Goal: Task Accomplishment & Management: Complete application form

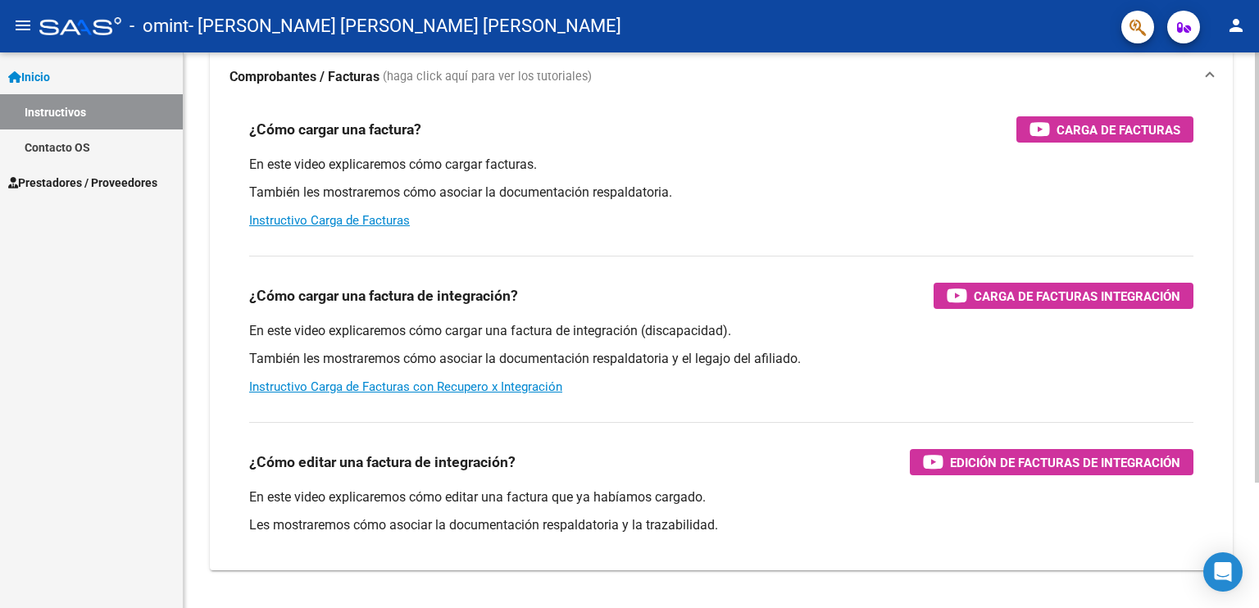
scroll to position [162, 0]
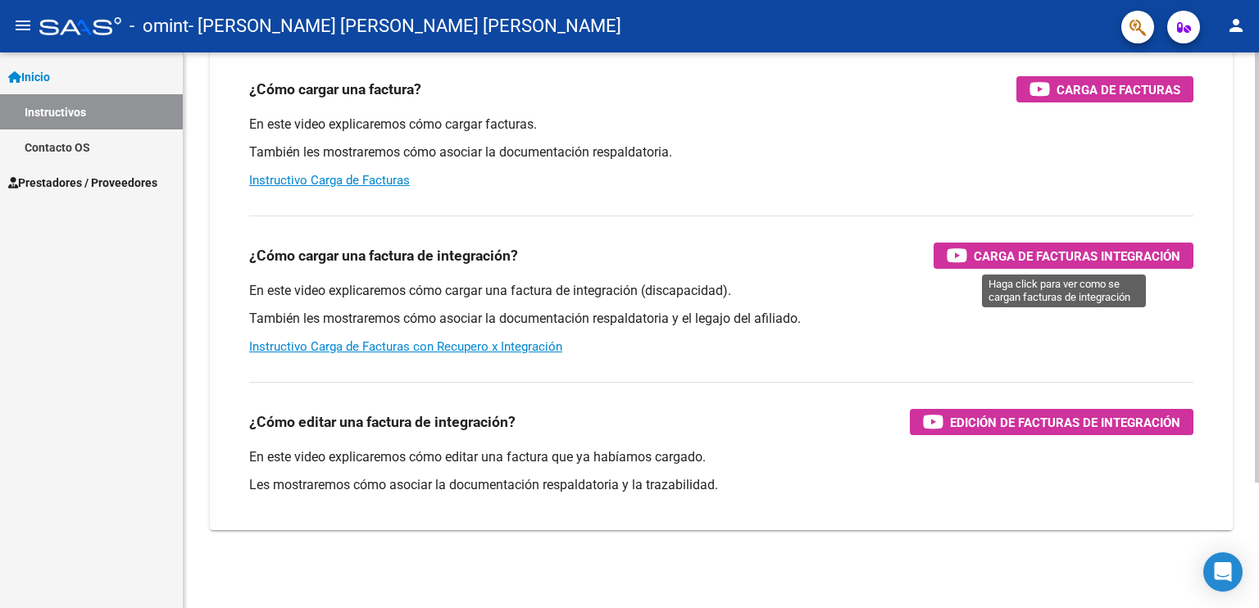
click at [1053, 255] on span "Carga de Facturas Integración" at bounding box center [1077, 256] width 207 height 20
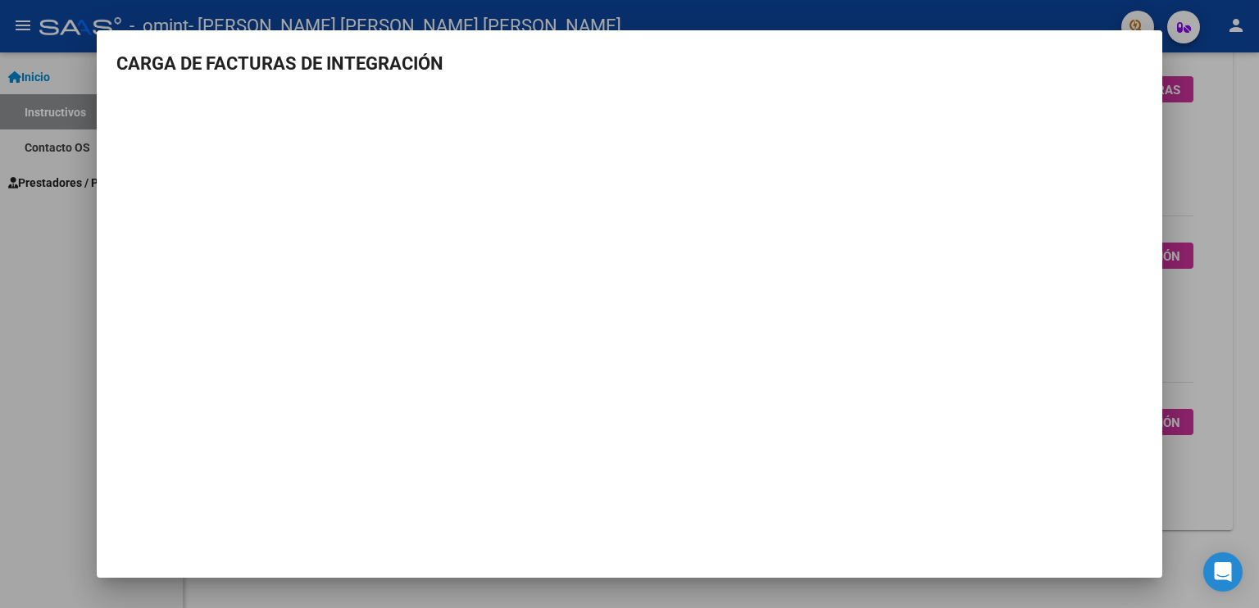
click at [685, 42] on mat-dialog-container "CARGA DE FACTURAS DE INTEGRACIÓN" at bounding box center [630, 304] width 1066 height 548
click at [1145, 39] on mat-dialog-container "CARGA DE FACTURAS DE INTEGRACIÓN" at bounding box center [630, 304] width 1066 height 548
click at [259, 594] on div at bounding box center [629, 304] width 1259 height 608
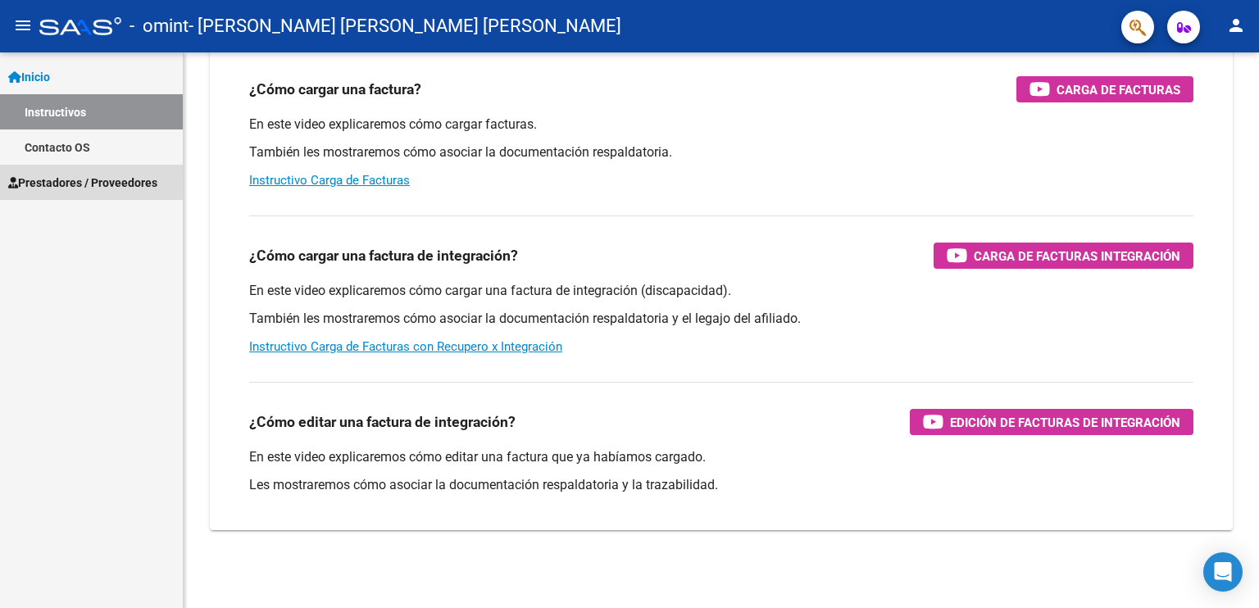
click at [49, 181] on span "Prestadores / Proveedores" at bounding box center [82, 183] width 149 height 18
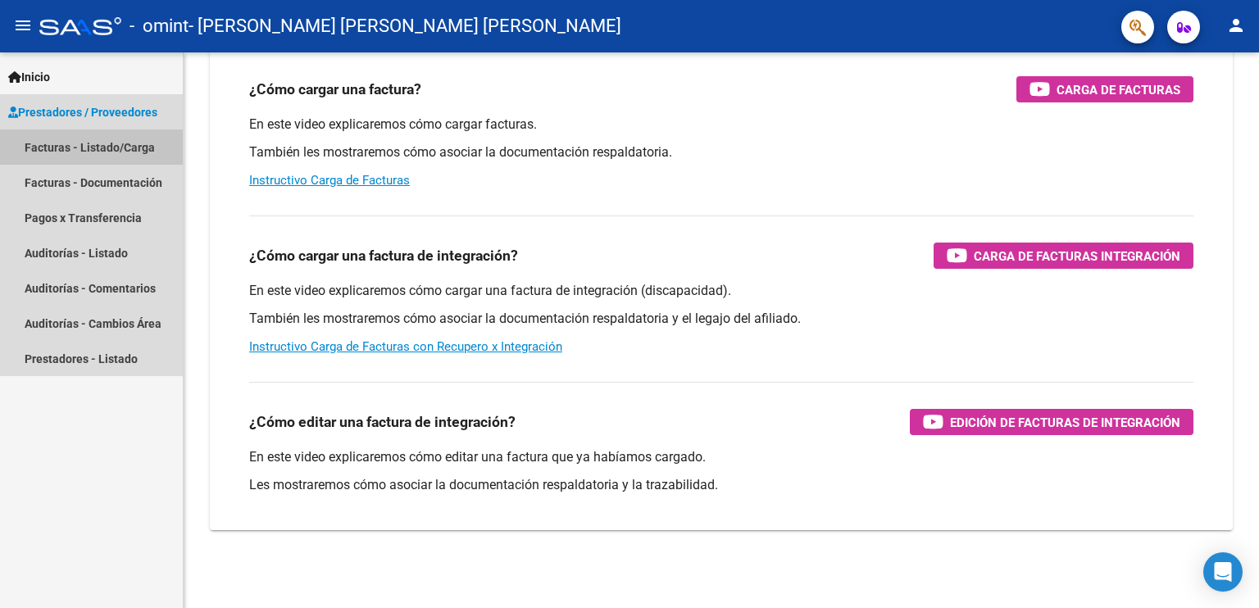
click at [46, 147] on link "Facturas - Listado/Carga" at bounding box center [91, 147] width 183 height 35
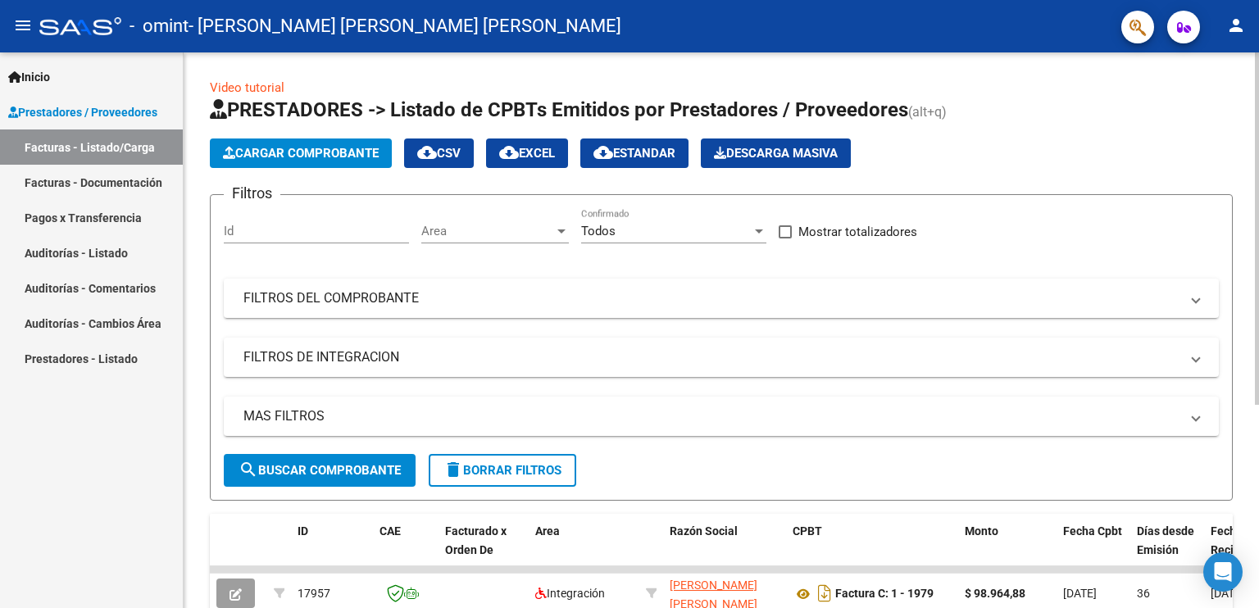
click at [327, 152] on span "Cargar Comprobante" at bounding box center [301, 153] width 156 height 15
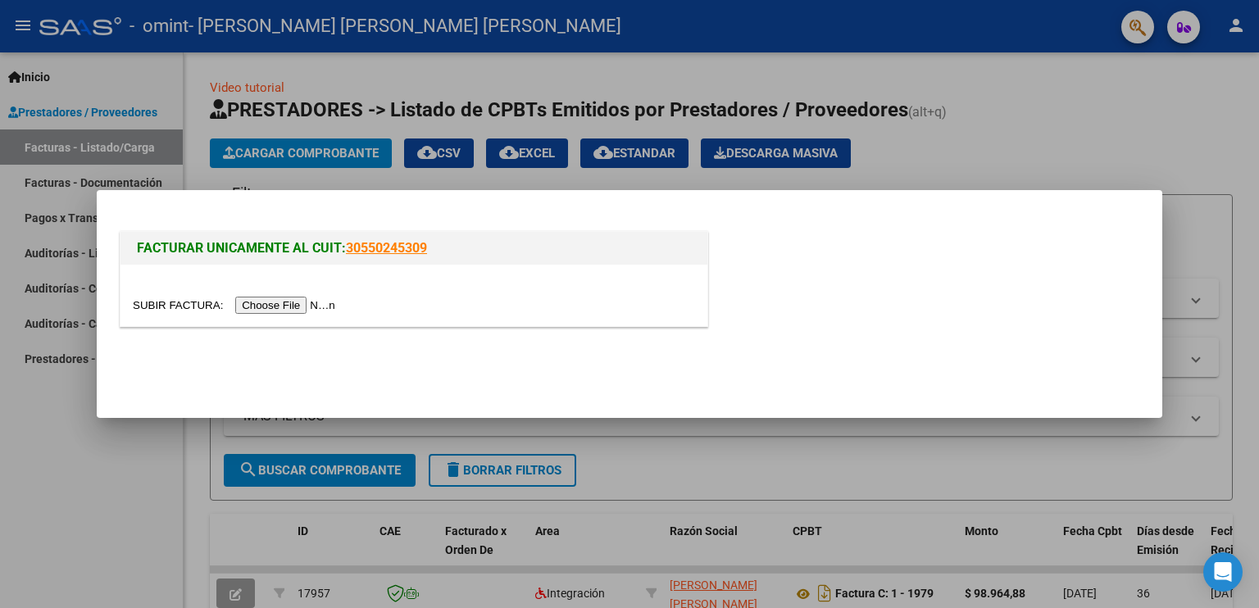
click at [262, 307] on input "file" at bounding box center [236, 305] width 207 height 17
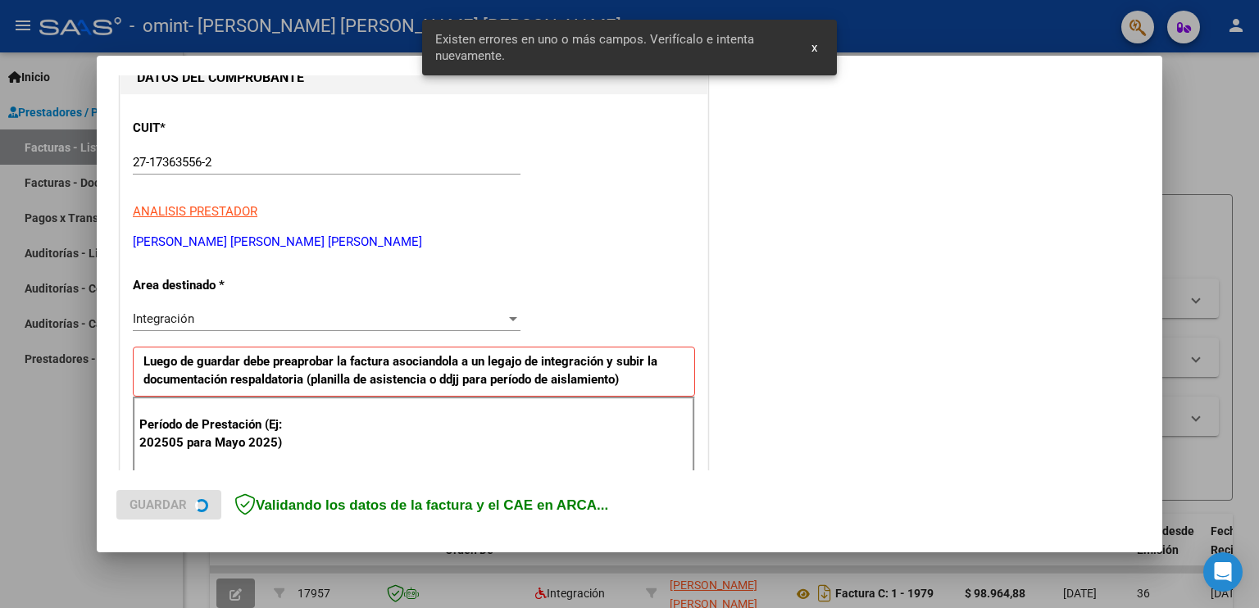
scroll to position [341, 0]
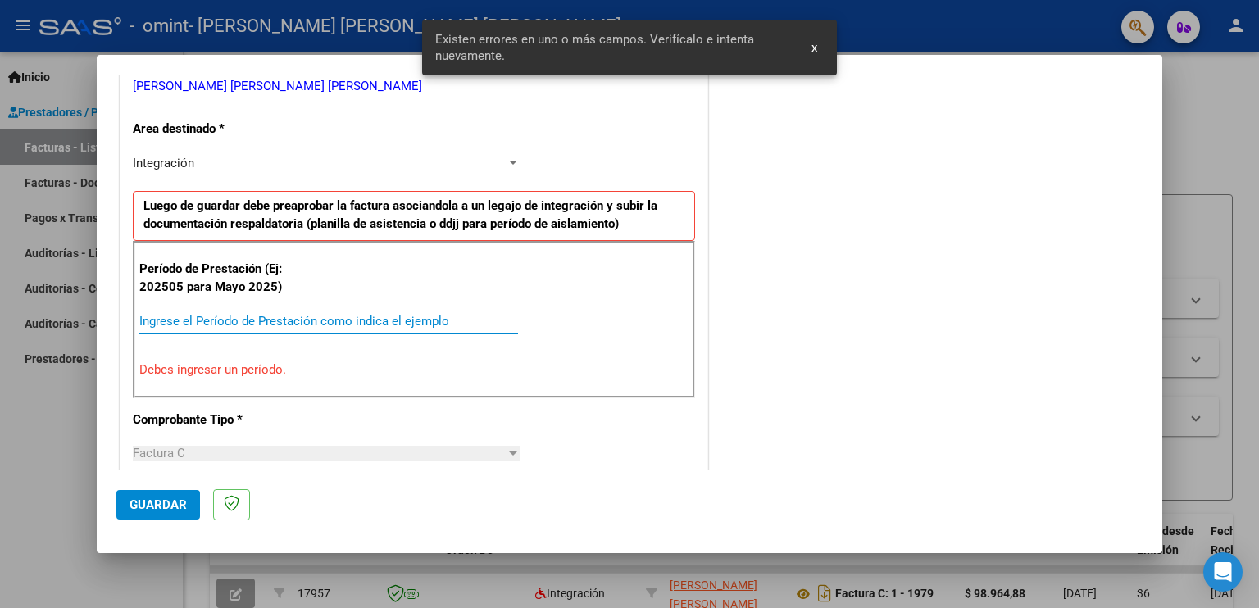
click at [170, 321] on input "Ingrese el Período de Prestación como indica el ejemplo" at bounding box center [328, 321] width 379 height 15
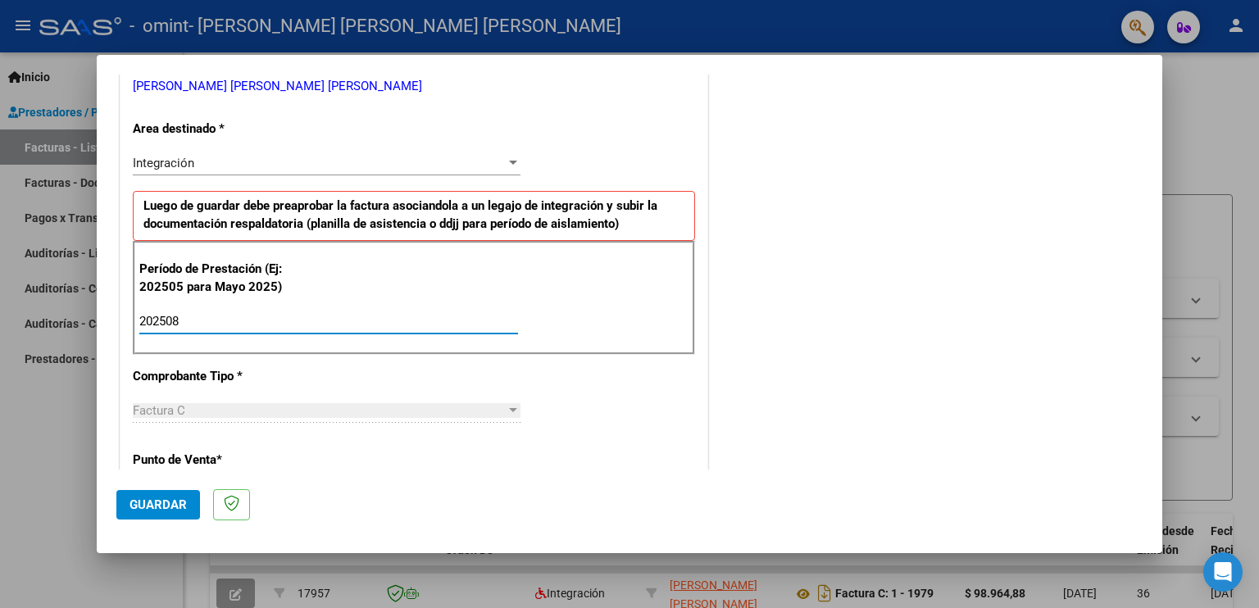
type input "202508"
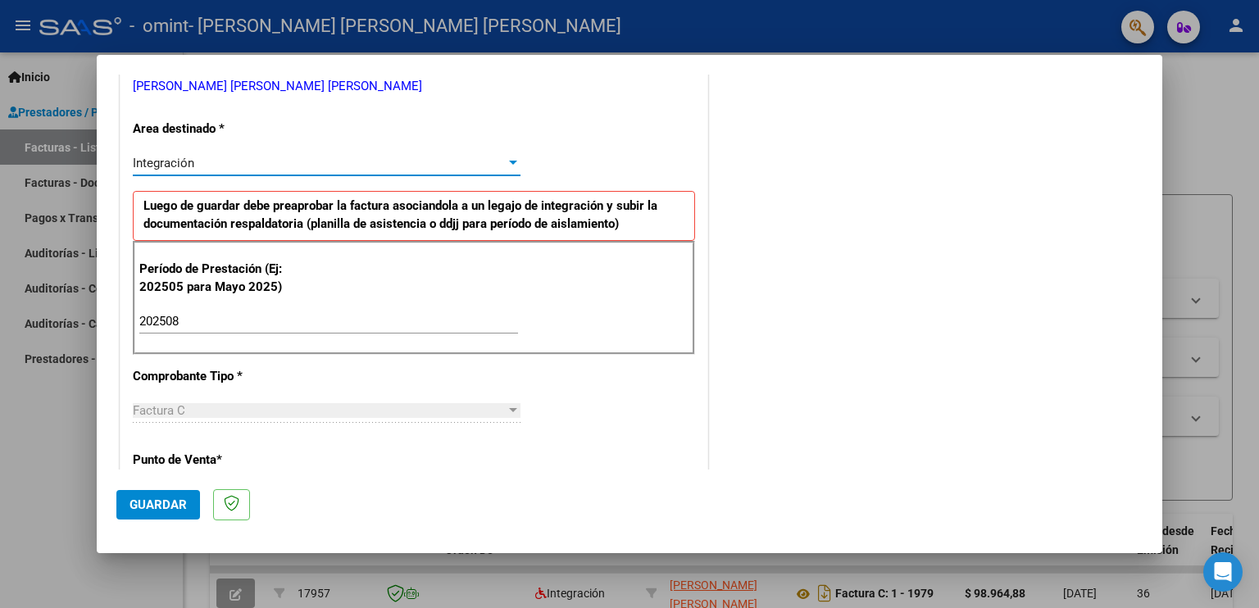
click at [509, 161] on div at bounding box center [513, 163] width 8 height 4
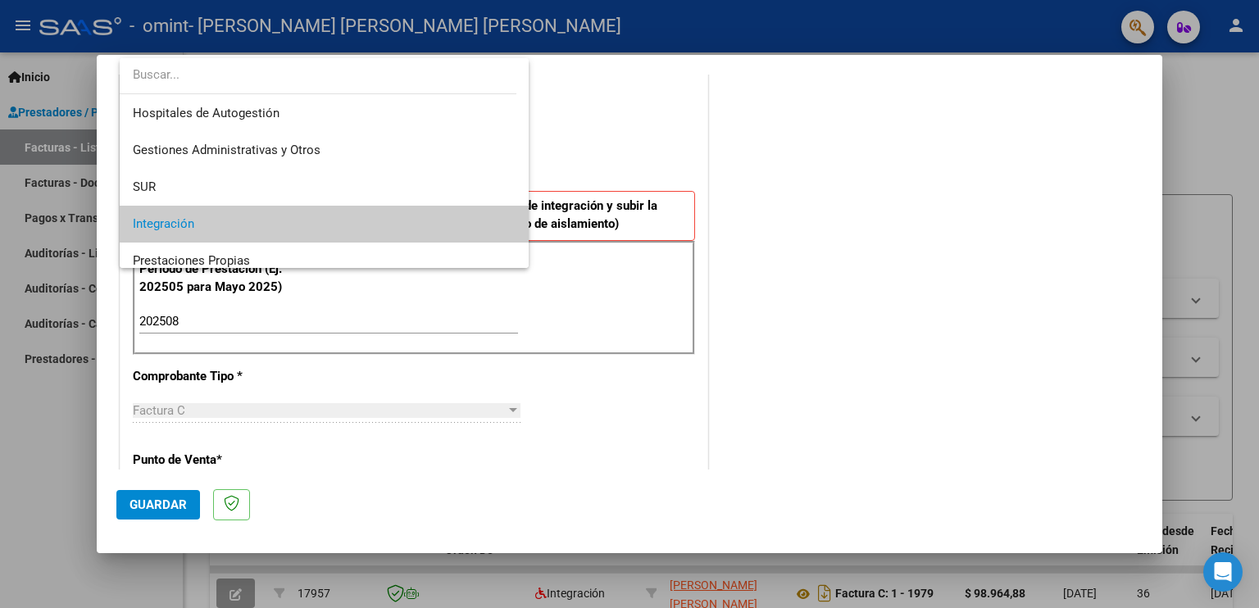
scroll to position [61, 0]
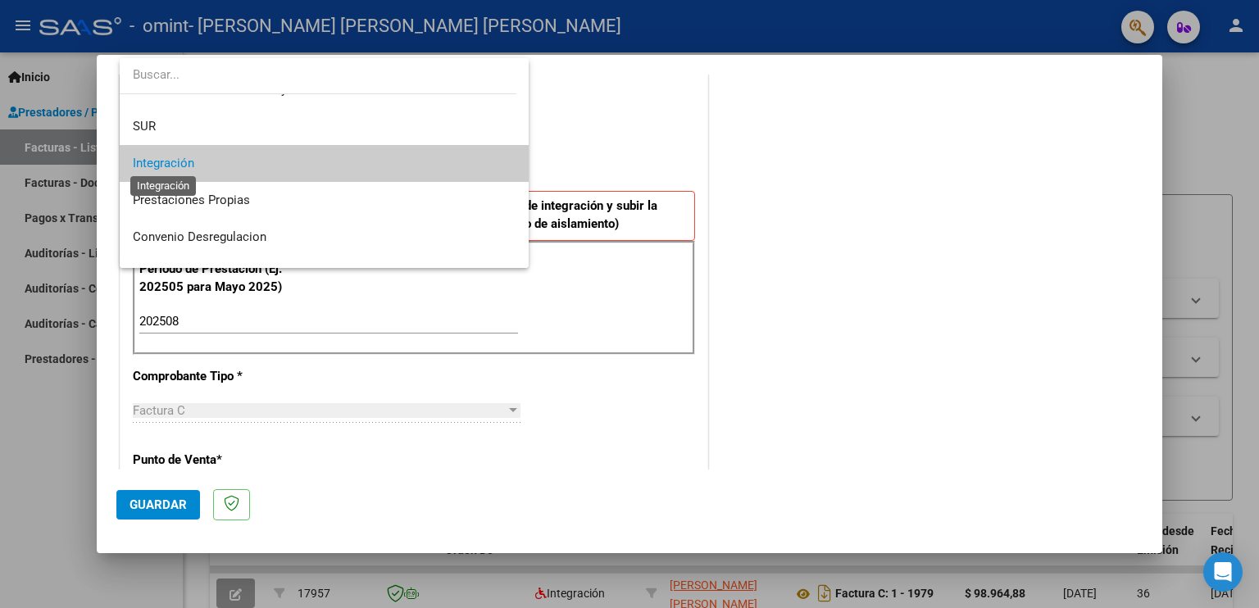
click at [190, 162] on span "Integración" at bounding box center [163, 163] width 61 height 15
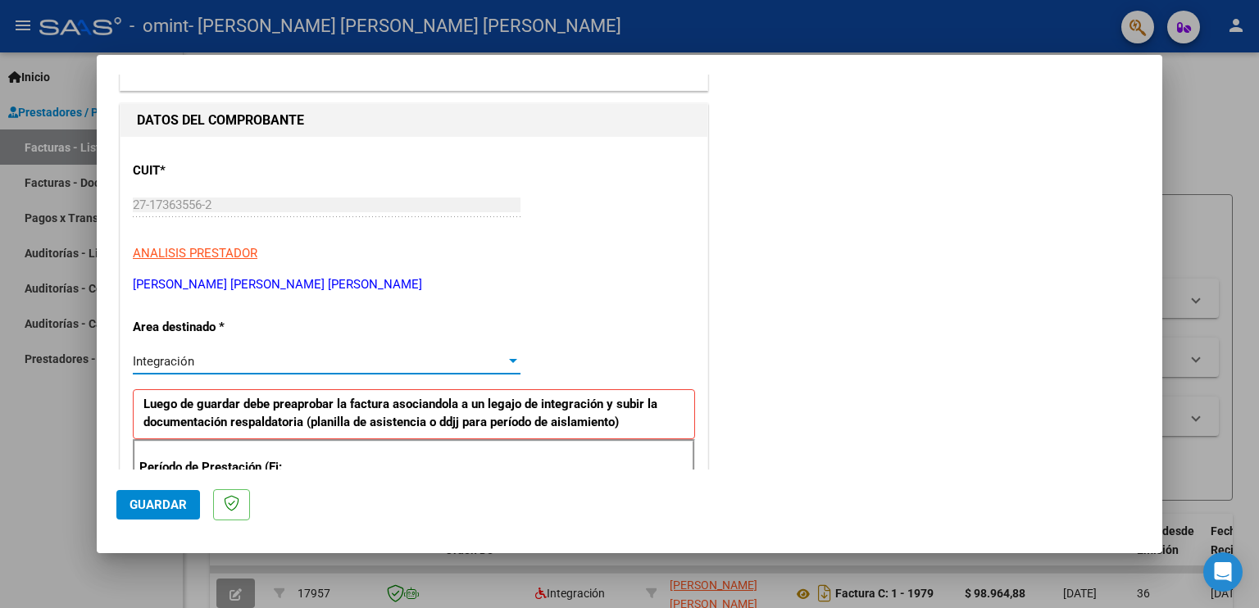
scroll to position [95, 0]
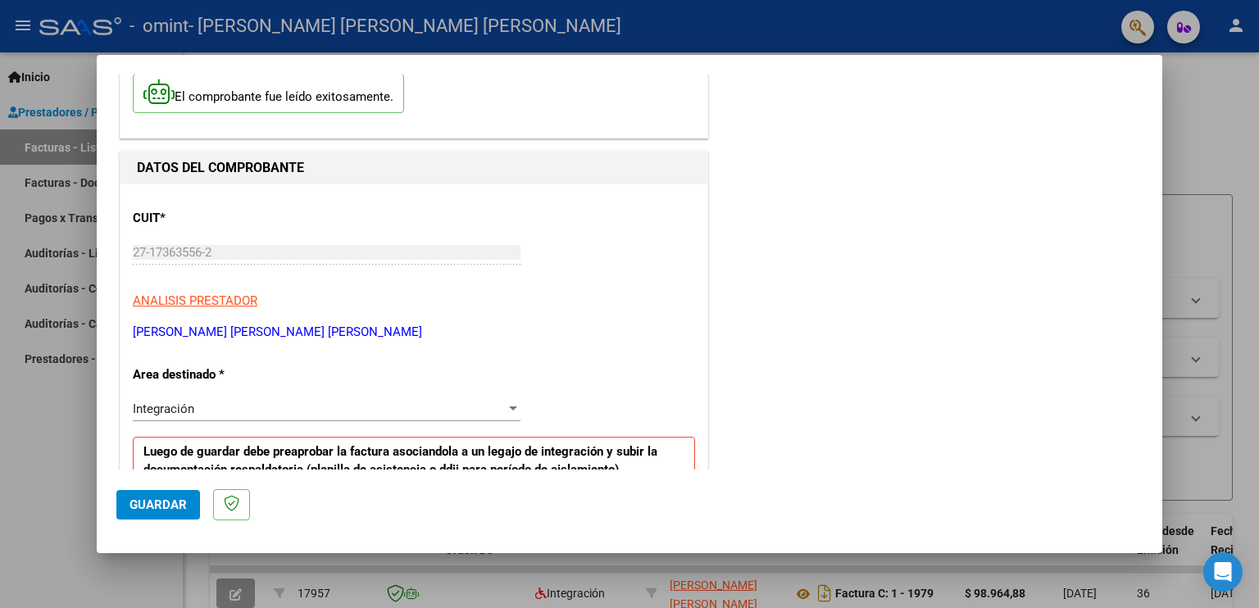
drag, startPoint x: 278, startPoint y: 313, endPoint x: 0, endPoint y: 219, distance: 293.5
drag, startPoint x: 0, startPoint y: 219, endPoint x: 415, endPoint y: 216, distance: 414.9
click at [415, 216] on div "CUIT * 27-17363556-2 Ingresar CUIT ANALISIS PRESTADOR [PERSON_NAME] [PERSON_NAM…" at bounding box center [414, 269] width 562 height 144
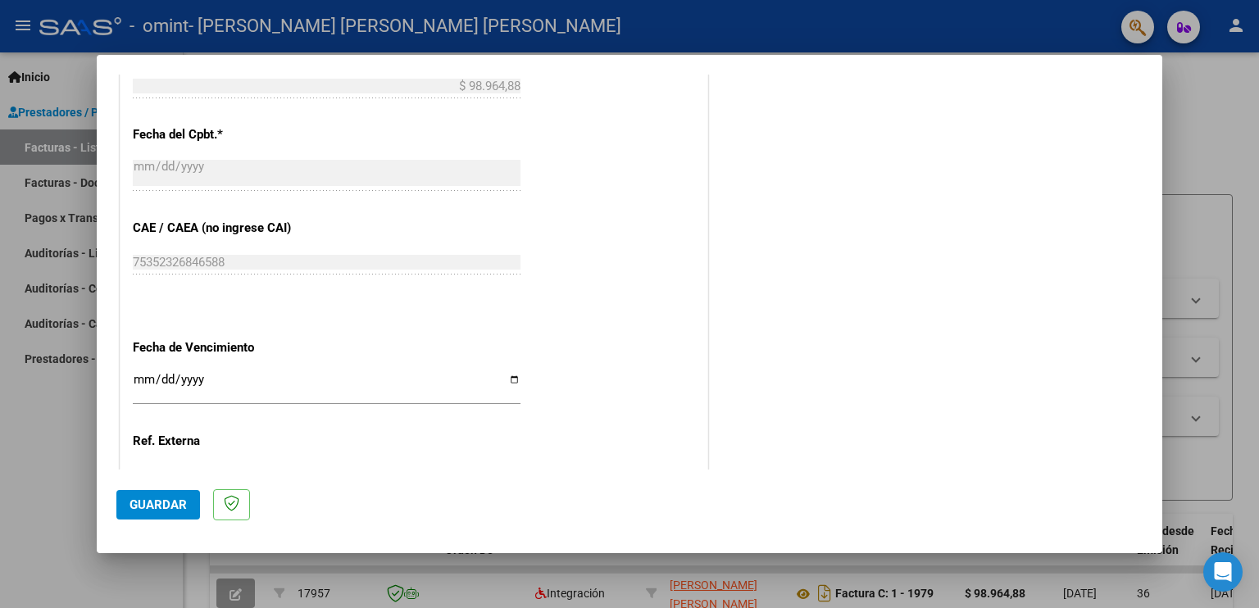
scroll to position [997, 0]
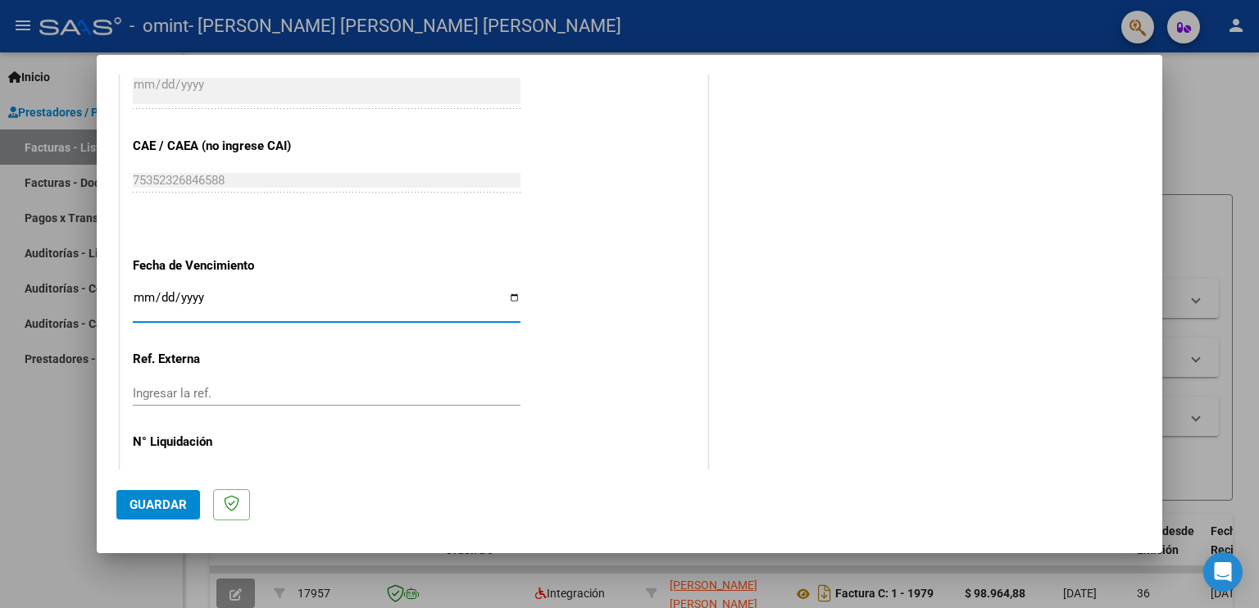
click at [508, 297] on input "Ingresar la fecha" at bounding box center [327, 304] width 388 height 26
type input "[DATE]"
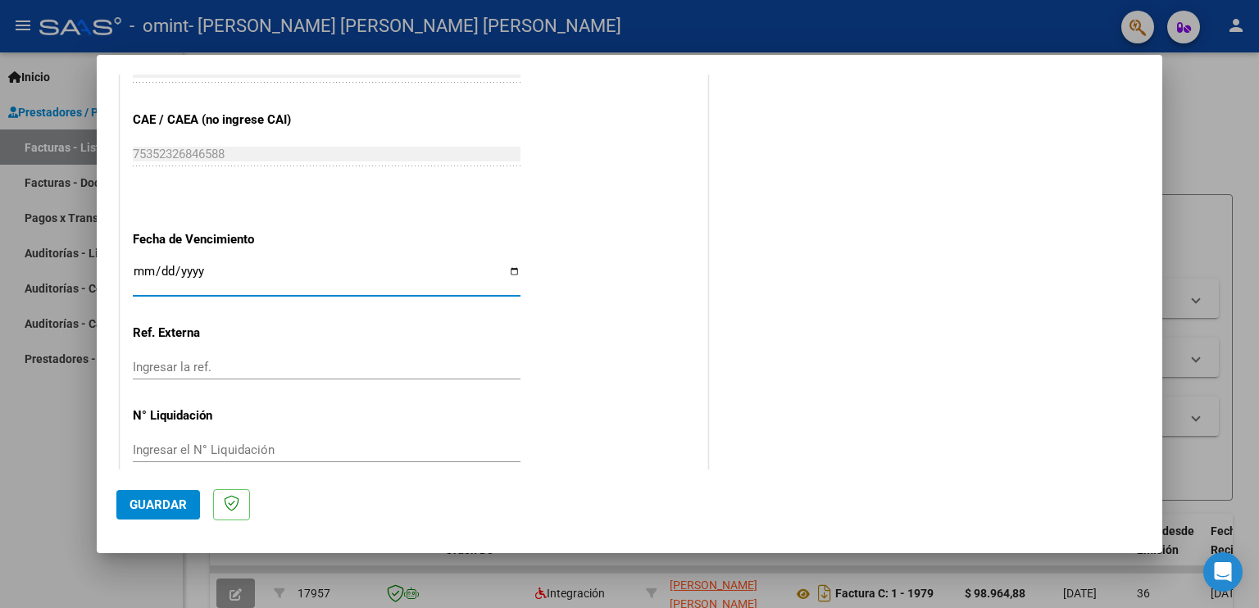
scroll to position [1045, 0]
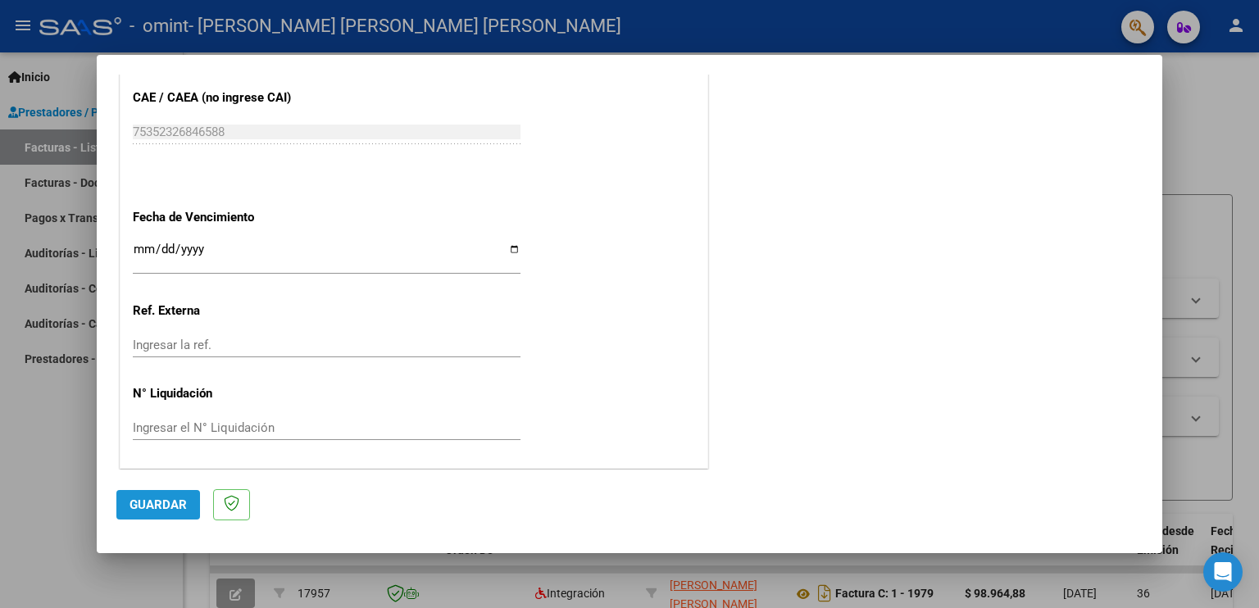
click at [146, 505] on span "Guardar" at bounding box center [158, 505] width 57 height 15
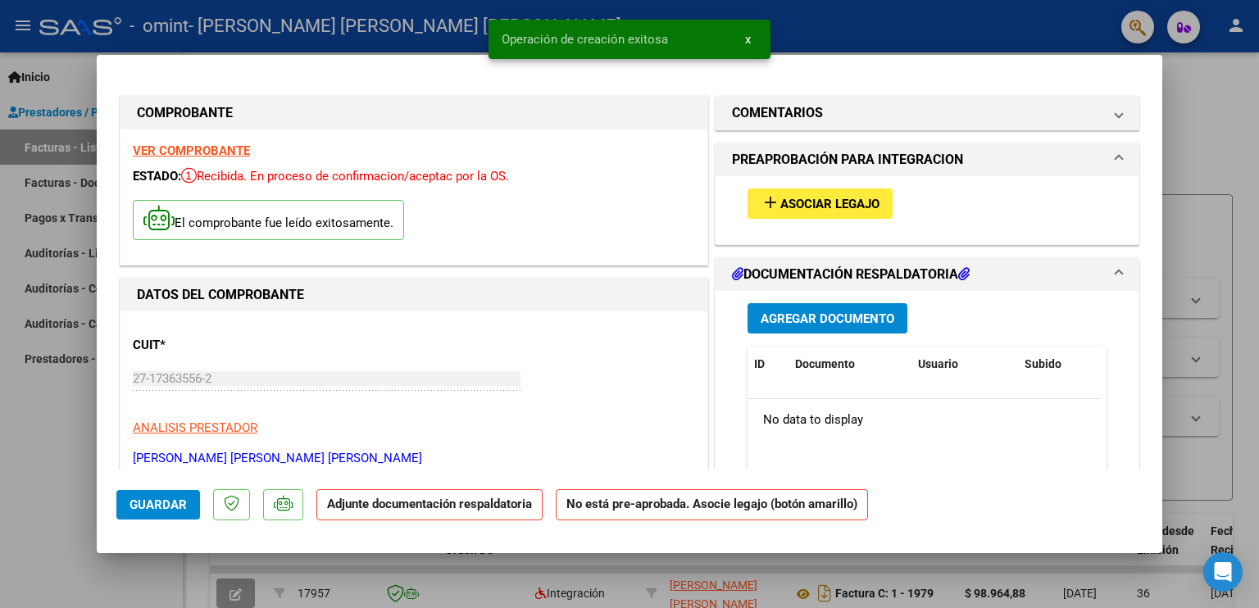
click at [807, 206] on span "Asociar Legajo" at bounding box center [829, 204] width 99 height 15
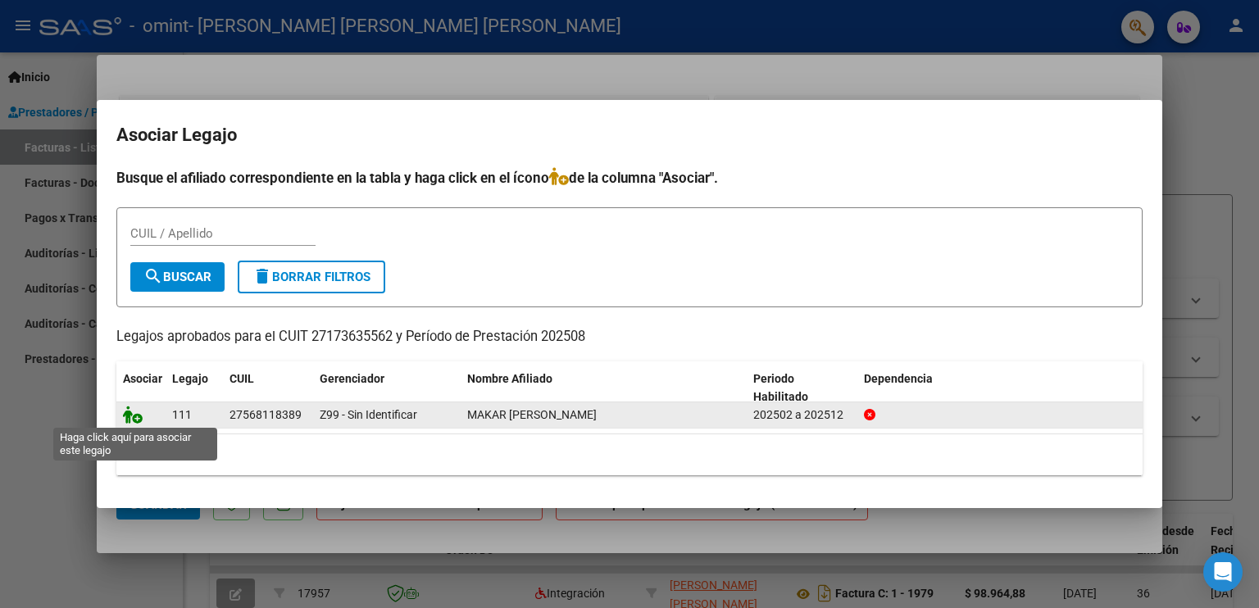
click at [134, 416] on icon at bounding box center [133, 415] width 20 height 18
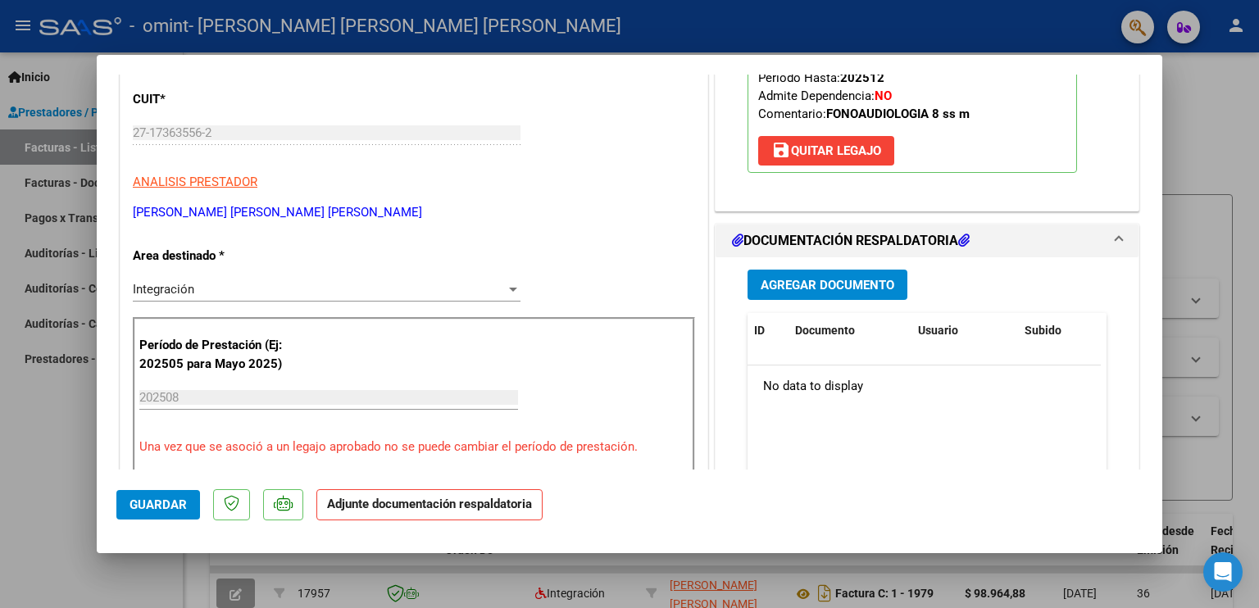
scroll to position [328, 0]
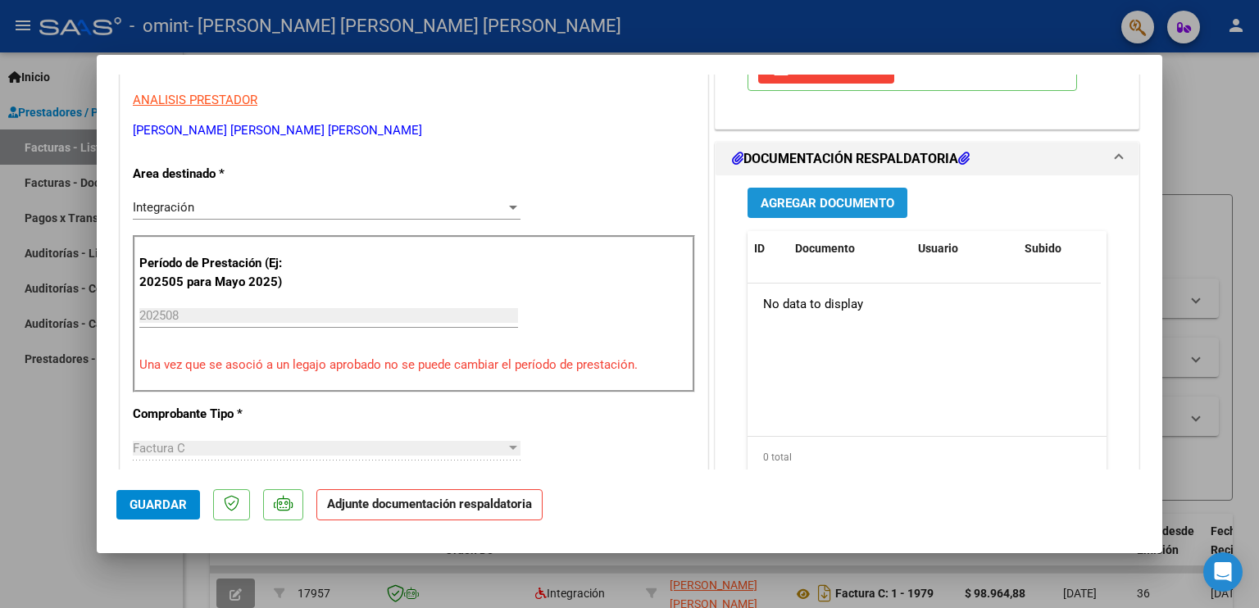
click at [832, 200] on span "Agregar Documento" at bounding box center [828, 203] width 134 height 15
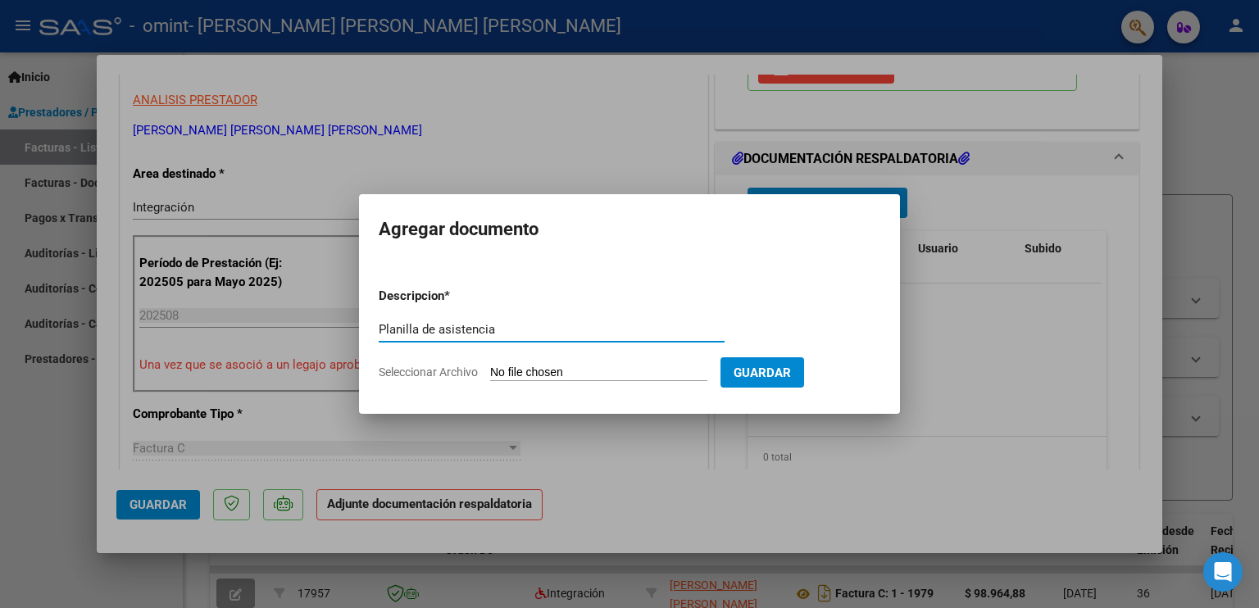
type input "Planilla de asistencia"
click at [435, 373] on span "Seleccionar Archivo" at bounding box center [428, 372] width 99 height 13
click at [490, 373] on input "Seleccionar Archivo" at bounding box center [598, 374] width 217 height 16
type input "C:\fakepath\Asistencia a tratamiento individual v8 [PERSON_NAME] 08-2025.pdf"
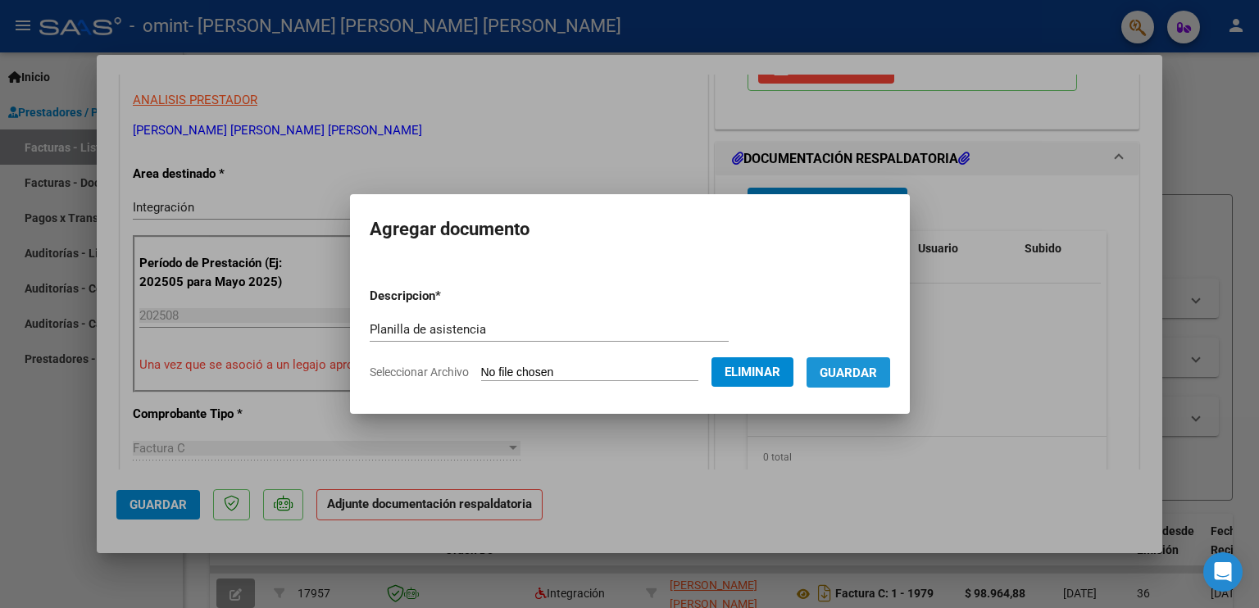
click at [872, 376] on span "Guardar" at bounding box center [848, 373] width 57 height 15
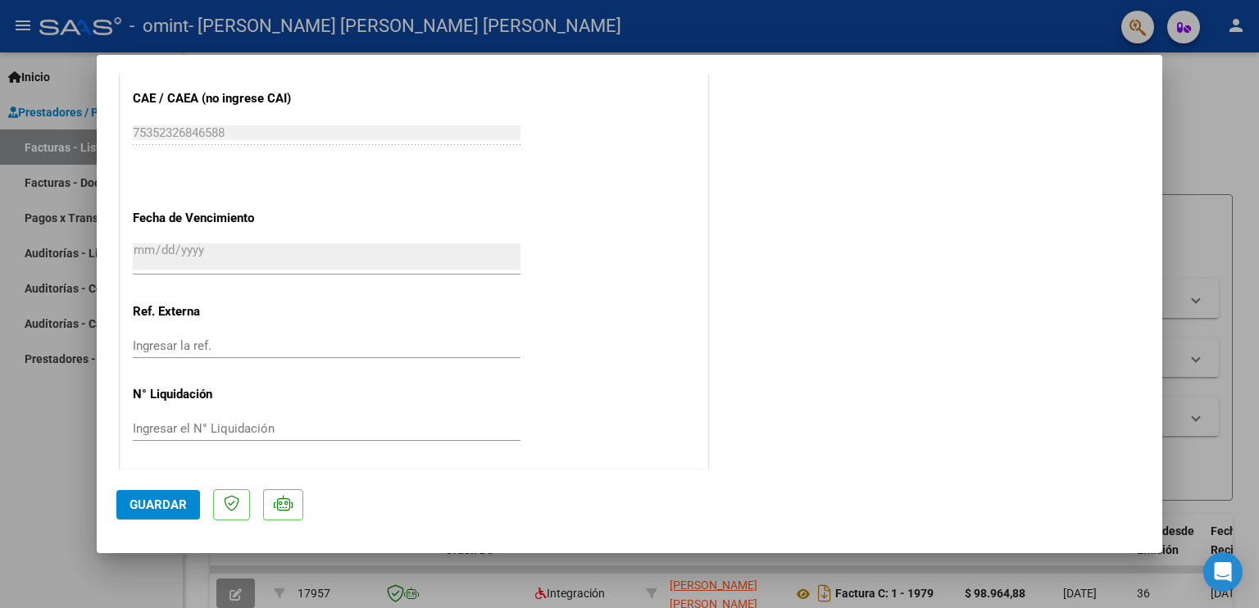
scroll to position [1070, 0]
click at [151, 509] on span "Guardar" at bounding box center [158, 505] width 57 height 15
click at [154, 509] on span "Guardar" at bounding box center [158, 505] width 57 height 15
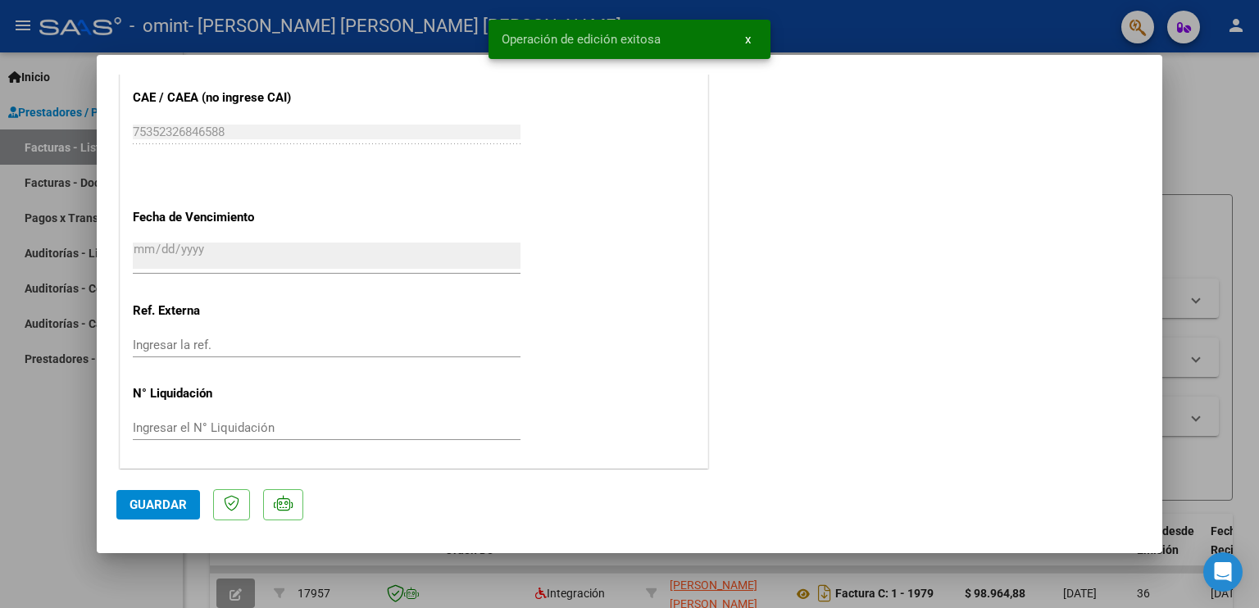
click at [749, 40] on span "x" at bounding box center [748, 39] width 6 height 15
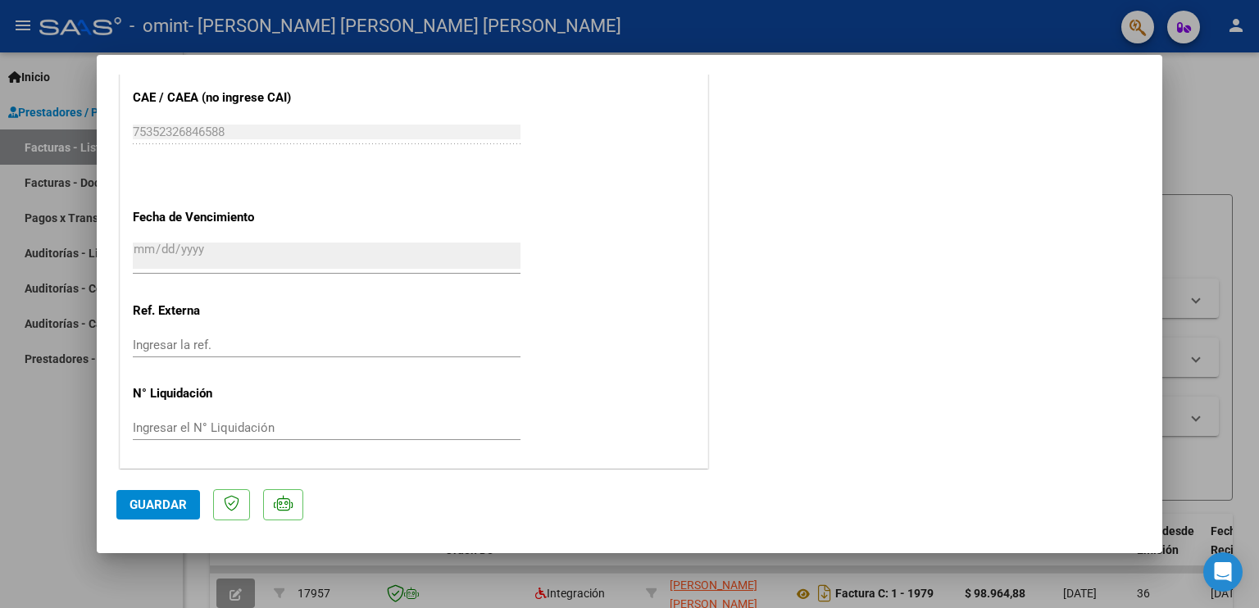
click at [43, 497] on div at bounding box center [629, 304] width 1259 height 608
type input "$ 0,00"
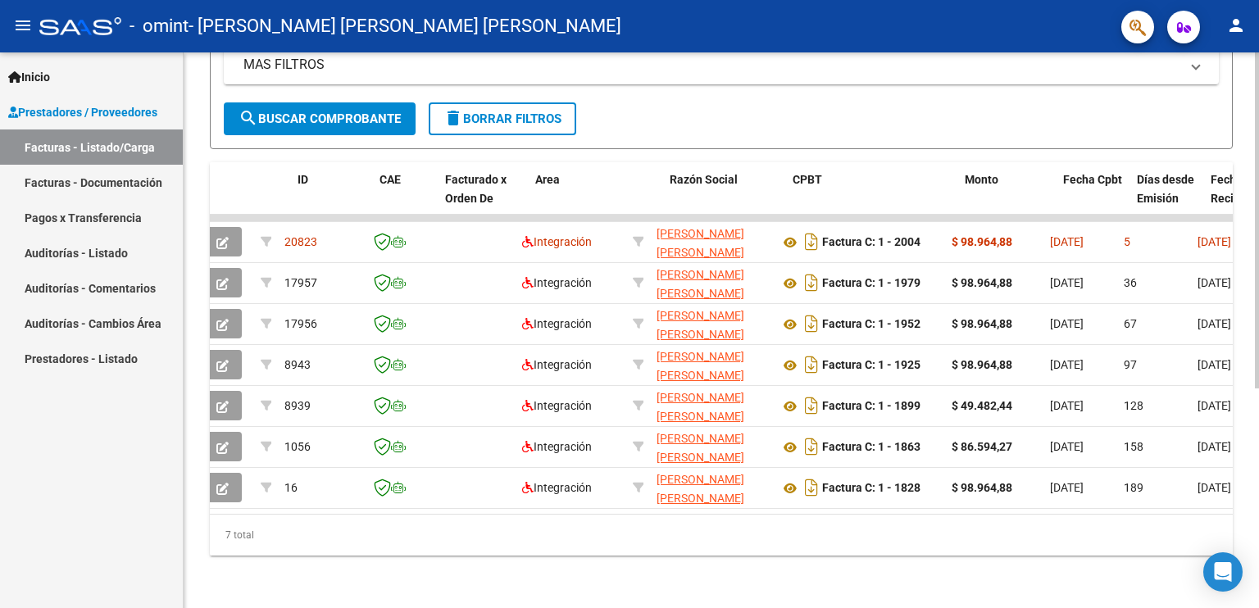
scroll to position [0, 0]
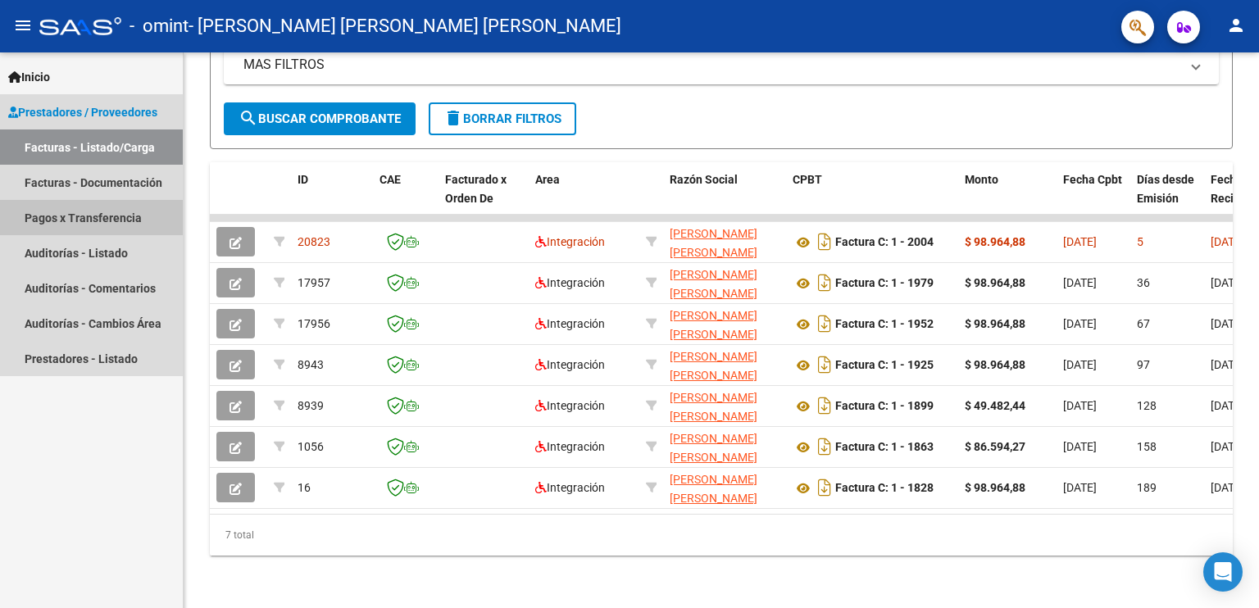
click at [46, 218] on link "Pagos x Transferencia" at bounding box center [91, 217] width 183 height 35
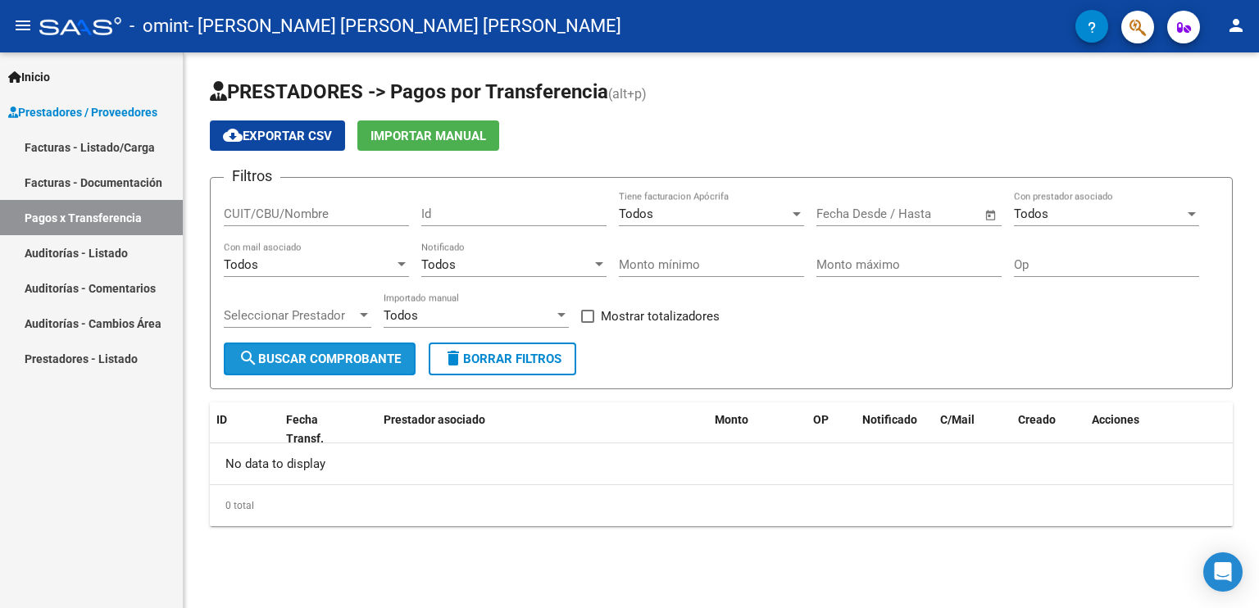
click at [325, 359] on span "search Buscar Comprobante" at bounding box center [320, 359] width 162 height 15
click at [992, 215] on span "Open calendar" at bounding box center [991, 214] width 39 height 39
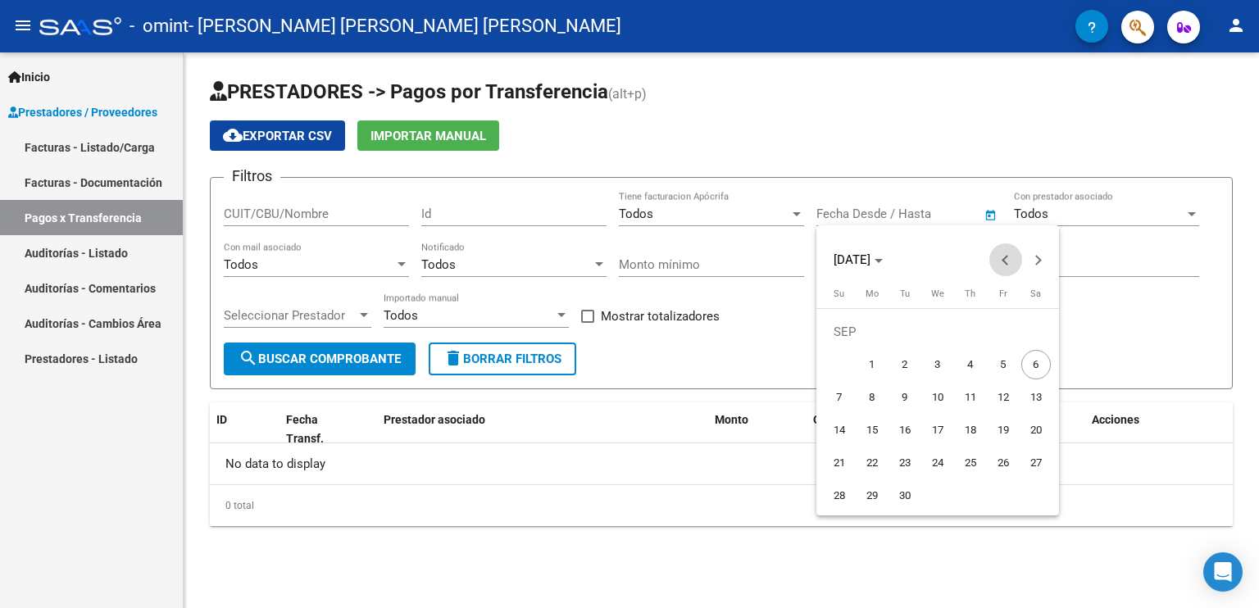
click at [1001, 260] on span "Previous month" at bounding box center [1006, 259] width 33 height 33
click at [836, 366] on span "1" at bounding box center [840, 365] width 30 height 30
type input "[DATE]"
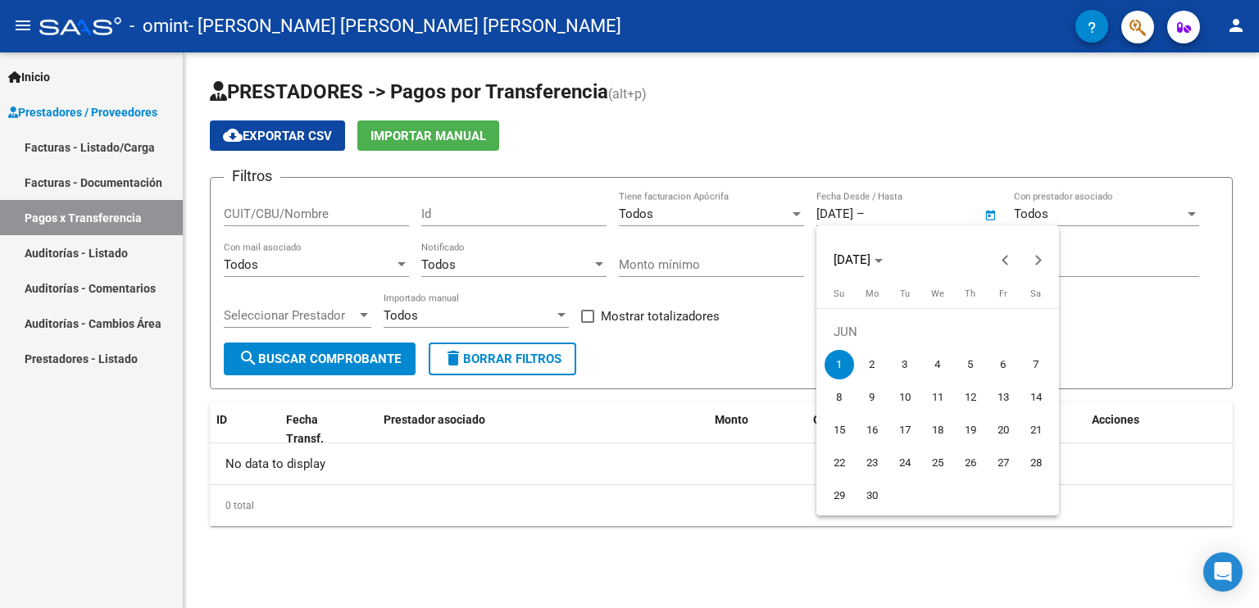
click at [1163, 212] on div at bounding box center [629, 304] width 1259 height 608
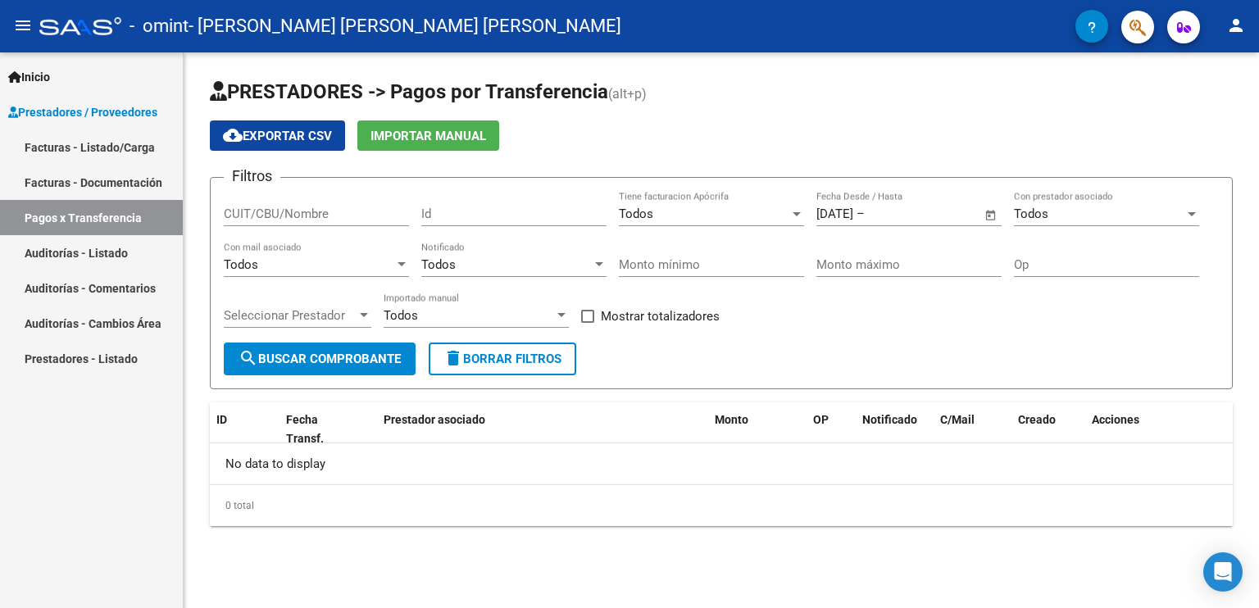
click at [366, 355] on span "search Buscar Comprobante" at bounding box center [320, 359] width 162 height 15
click at [97, 148] on link "Facturas - Listado/Carga" at bounding box center [91, 147] width 183 height 35
